Goal: Information Seeking & Learning: Learn about a topic

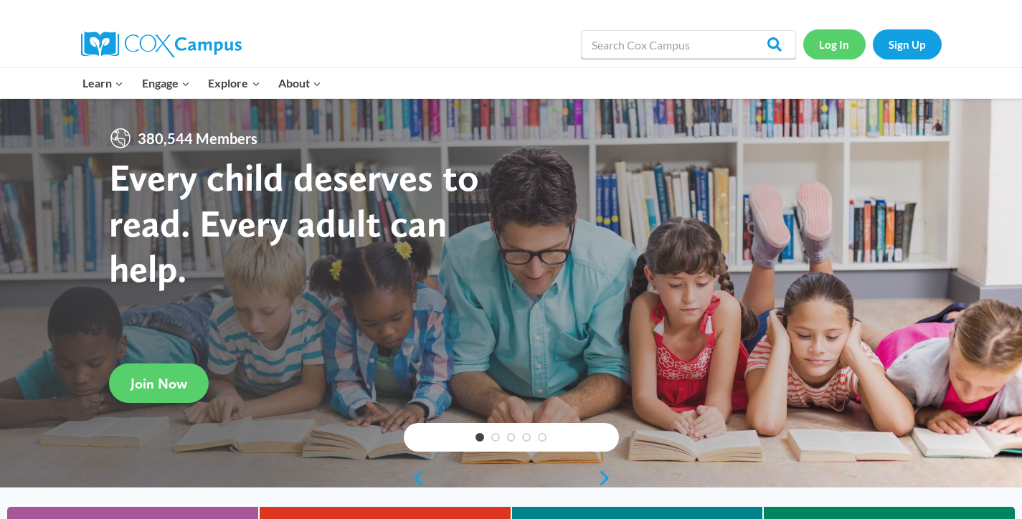
click at [826, 48] on link "Log In" at bounding box center [834, 43] width 62 height 29
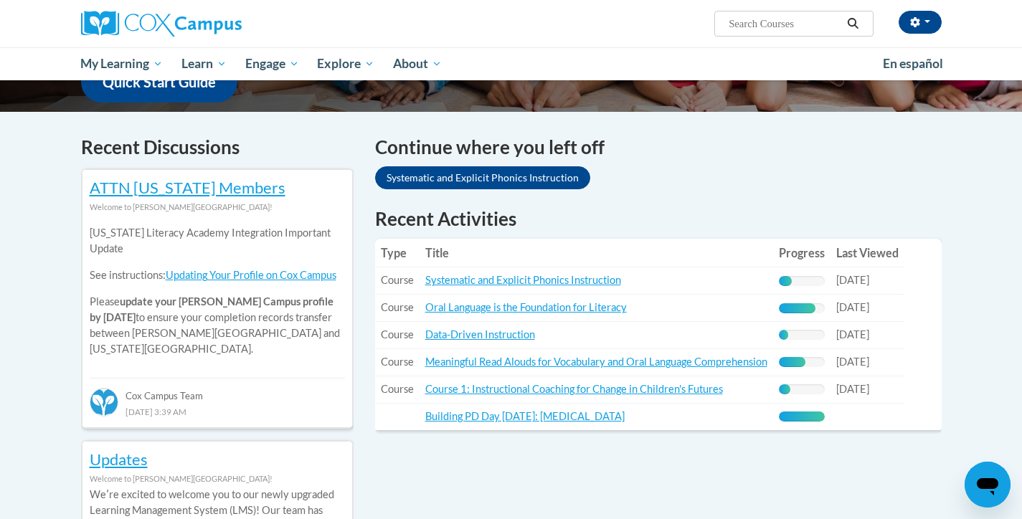
scroll to position [389, 0]
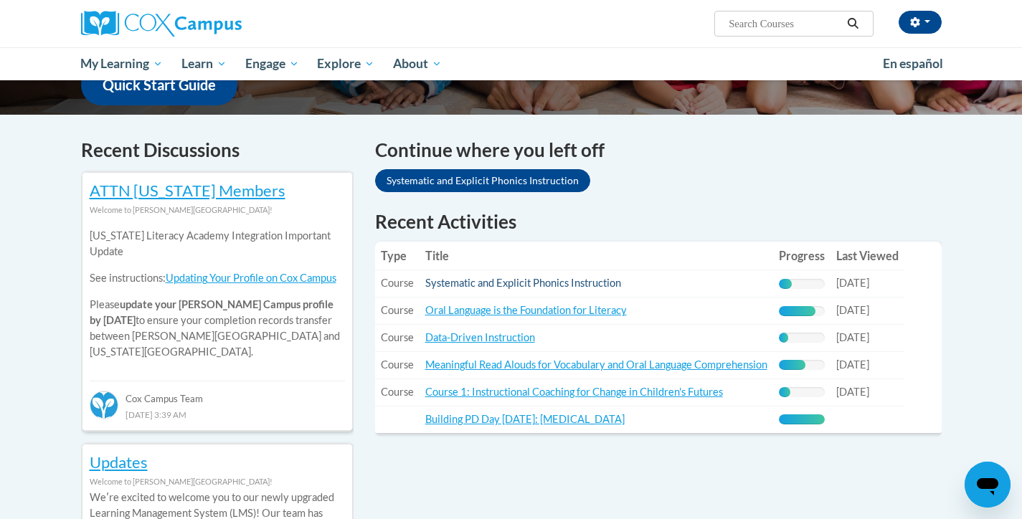
click at [579, 287] on link "Systematic and Explicit Phonics Instruction" at bounding box center [523, 283] width 196 height 12
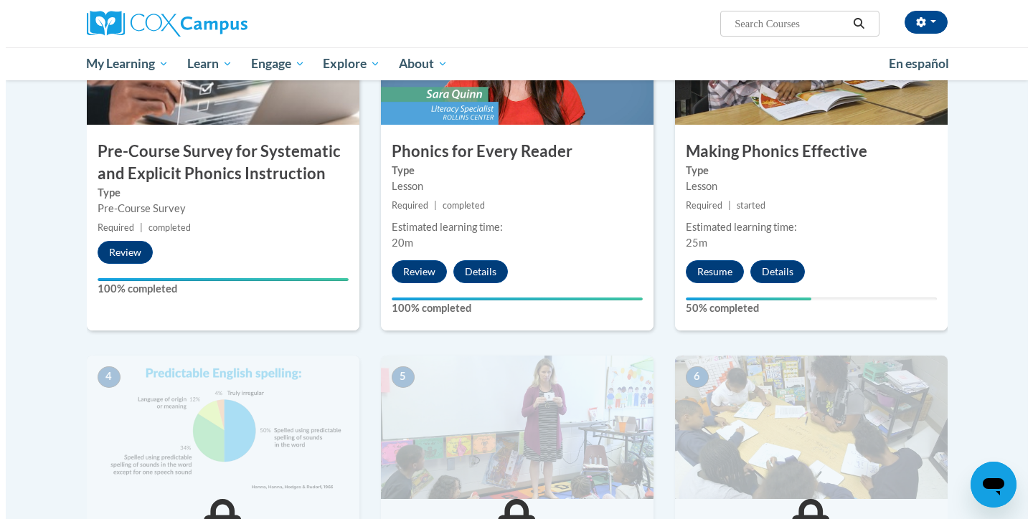
scroll to position [390, 0]
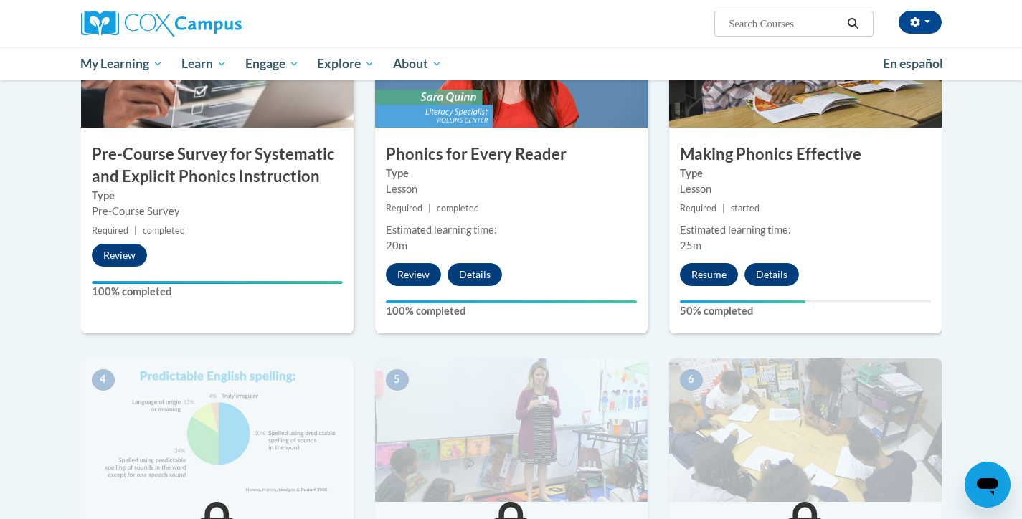
click at [701, 280] on button "Resume" at bounding box center [709, 274] width 58 height 23
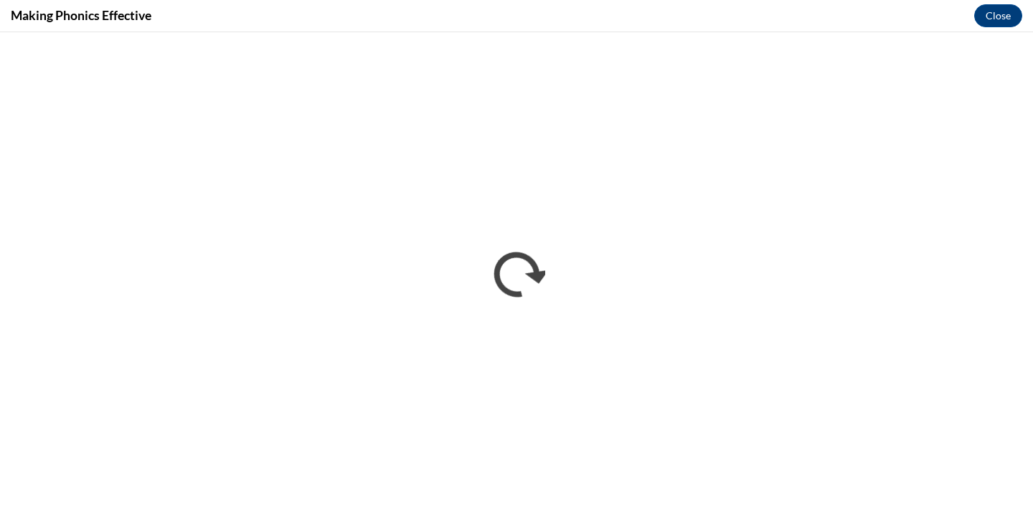
scroll to position [0, 0]
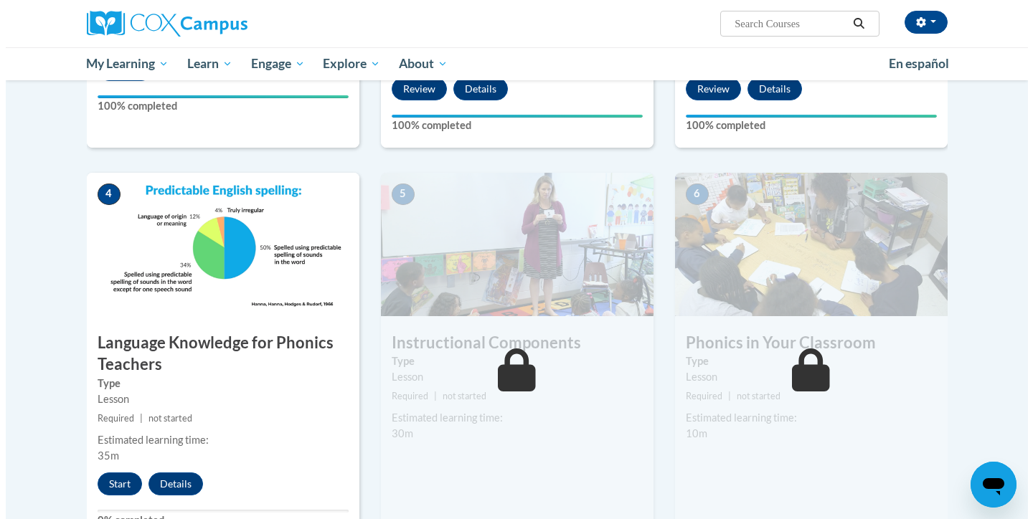
scroll to position [611, 0]
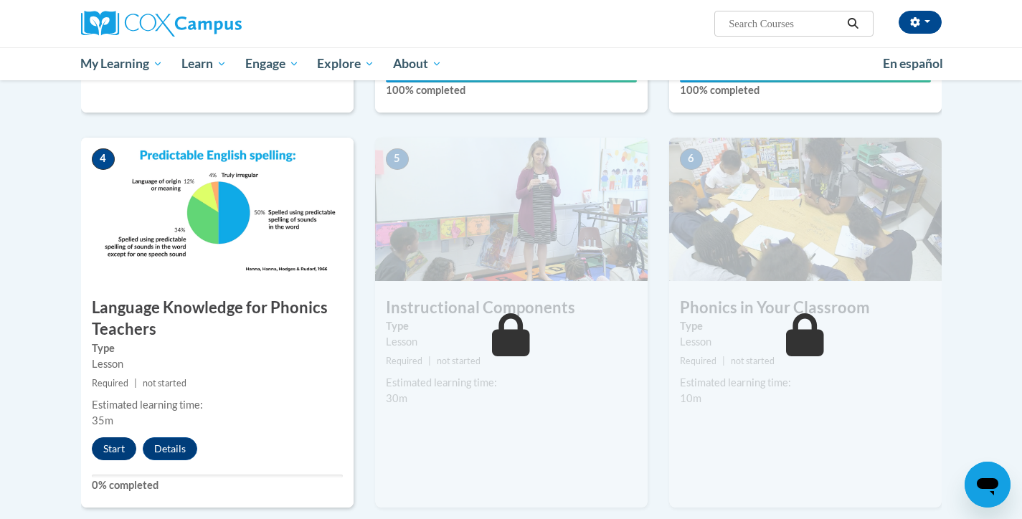
click at [104, 445] on button "Start" at bounding box center [114, 448] width 44 height 23
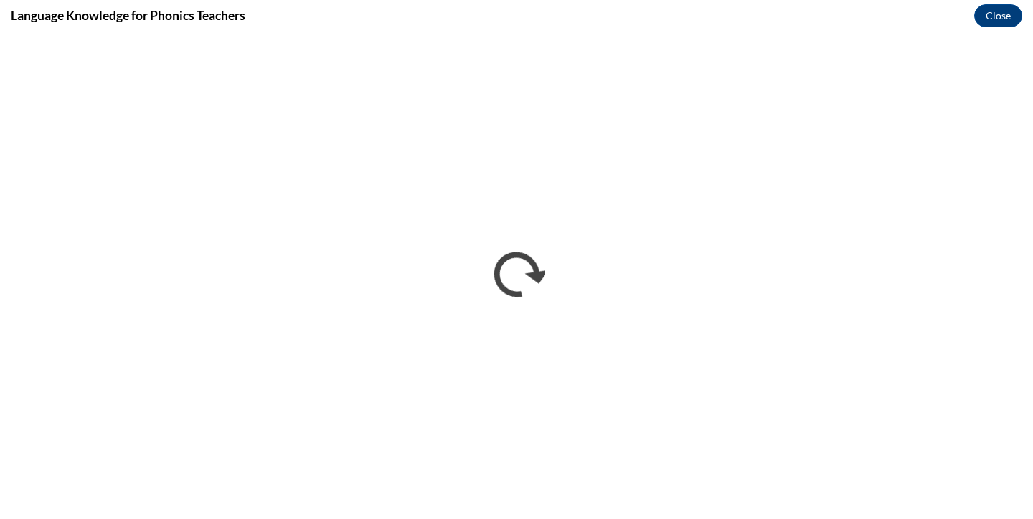
scroll to position [0, 0]
click at [1006, 11] on button "Close" at bounding box center [998, 15] width 48 height 23
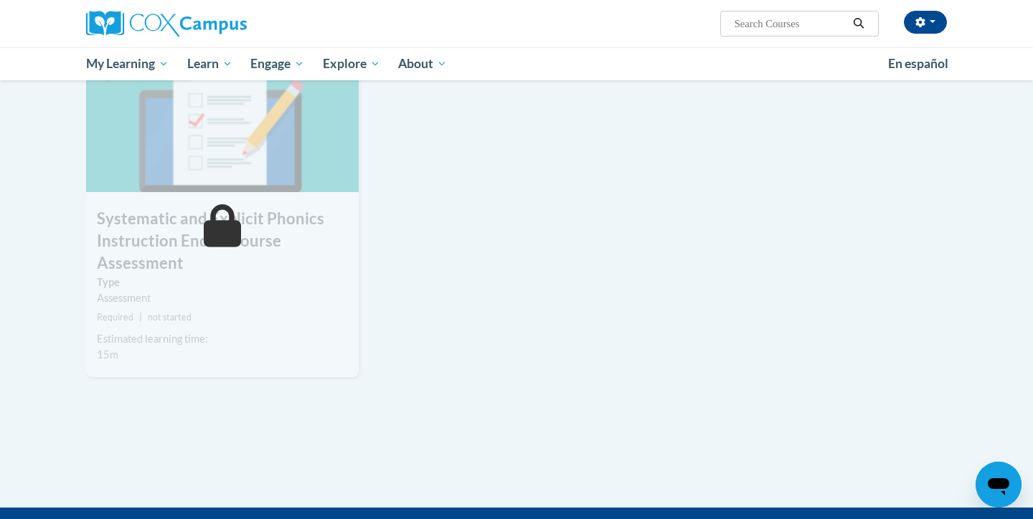
scroll to position [1129, 0]
